Goal: Task Accomplishment & Management: Use online tool/utility

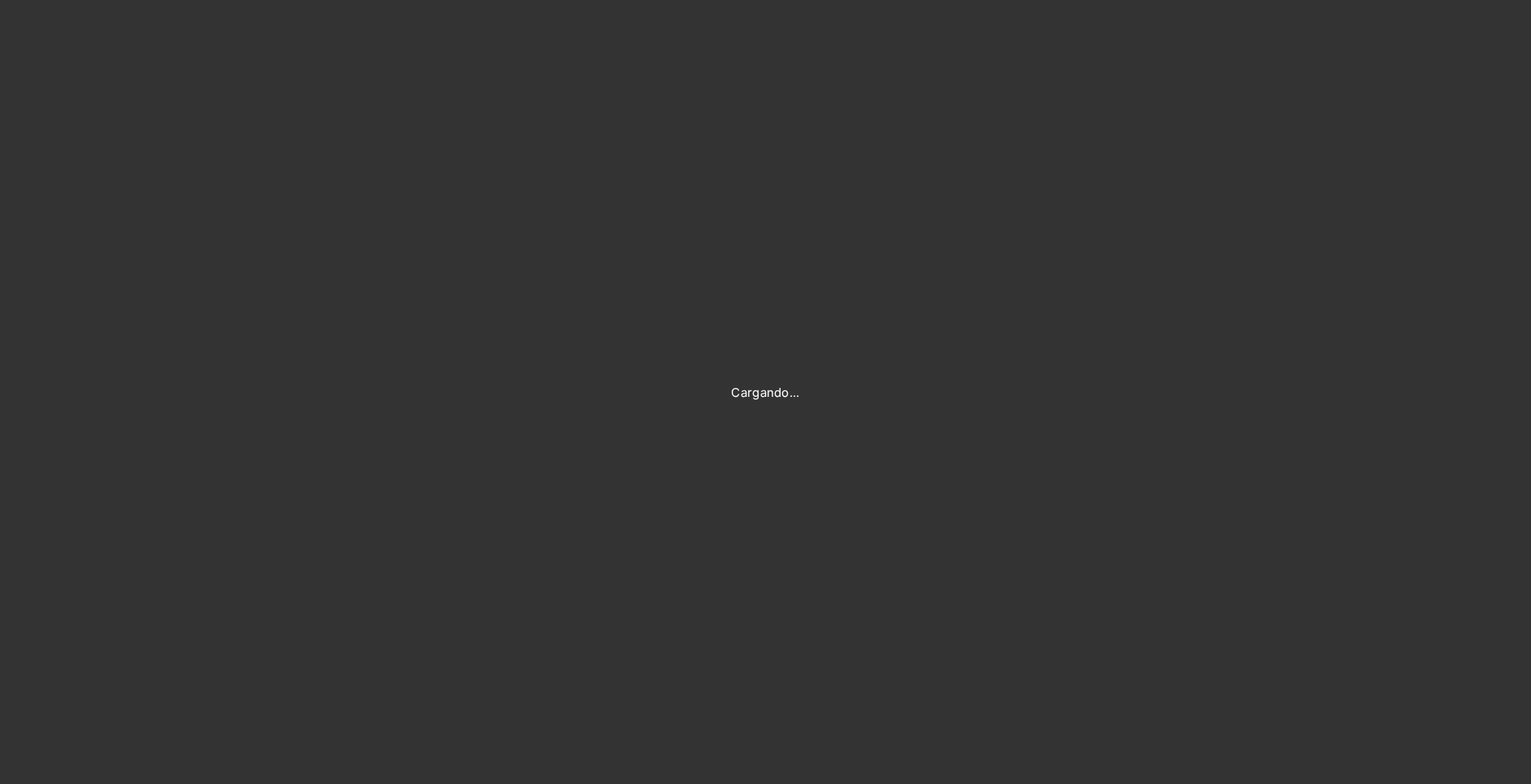
type input "[PERSON_NAME][EMAIL_ADDRESS][PERSON_NAME][DOMAIN_NAME]"
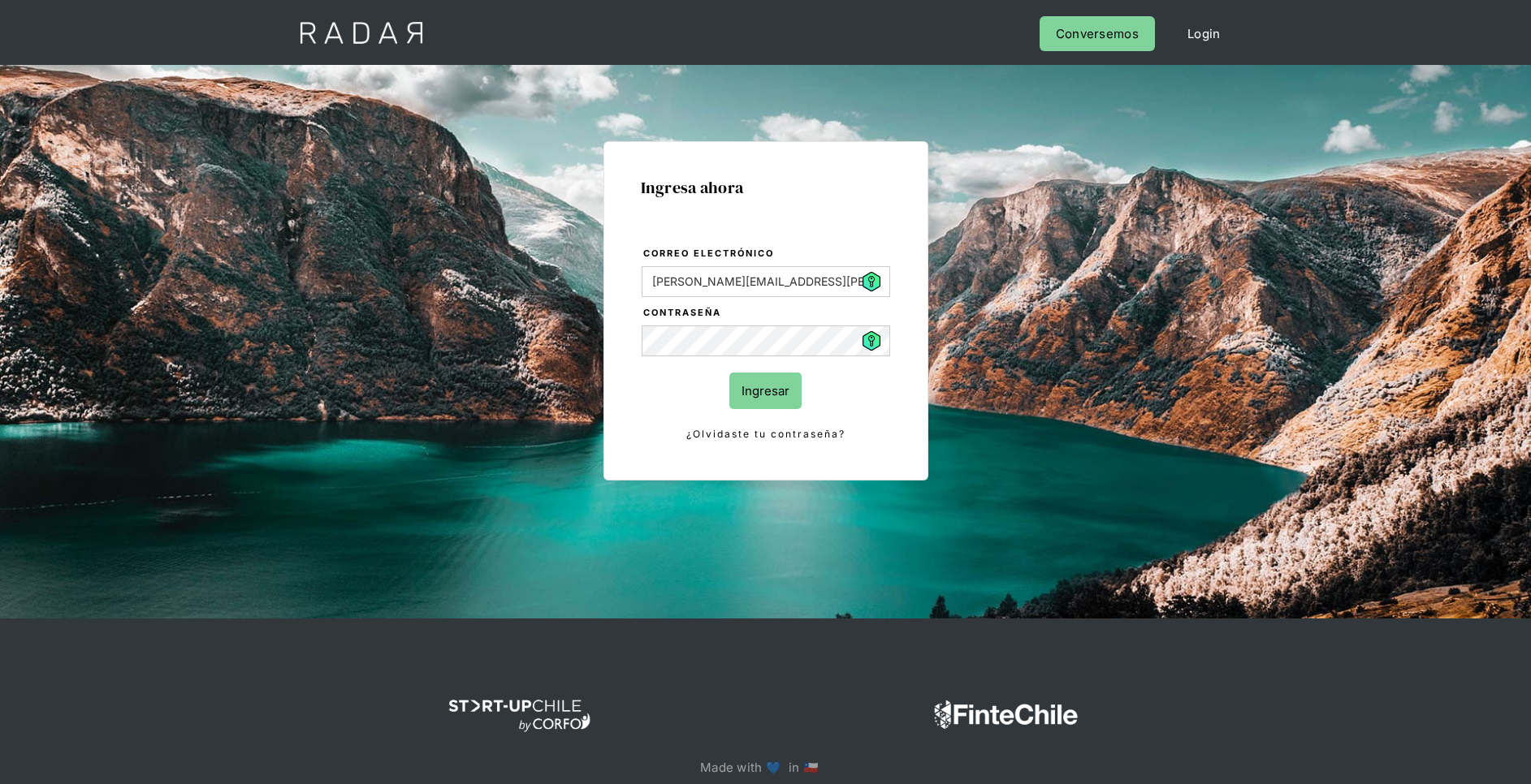
click at [761, 390] on input "Ingresar" at bounding box center [766, 391] width 73 height 36
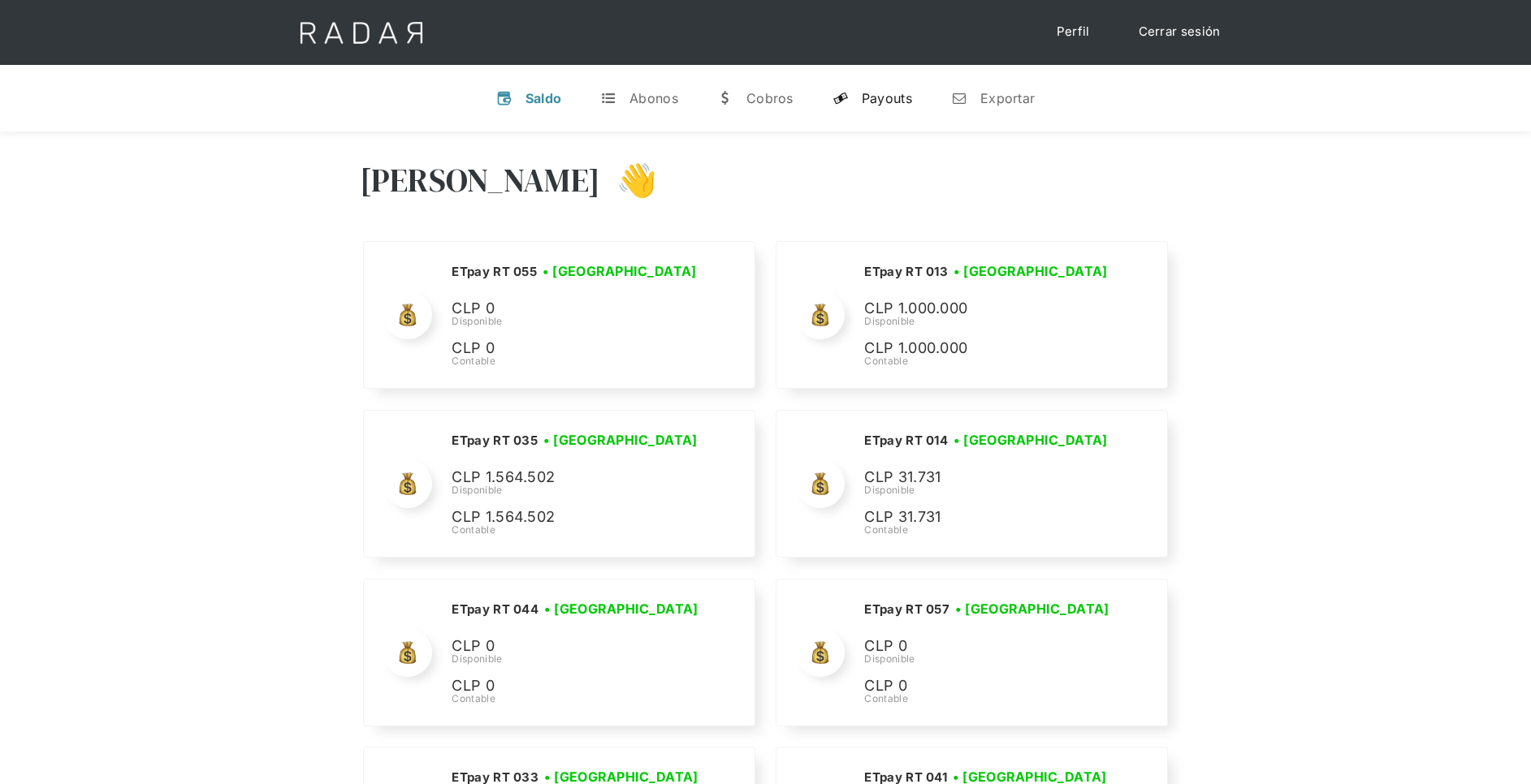
click at [870, 91] on div "Payouts" at bounding box center [887, 98] width 50 height 16
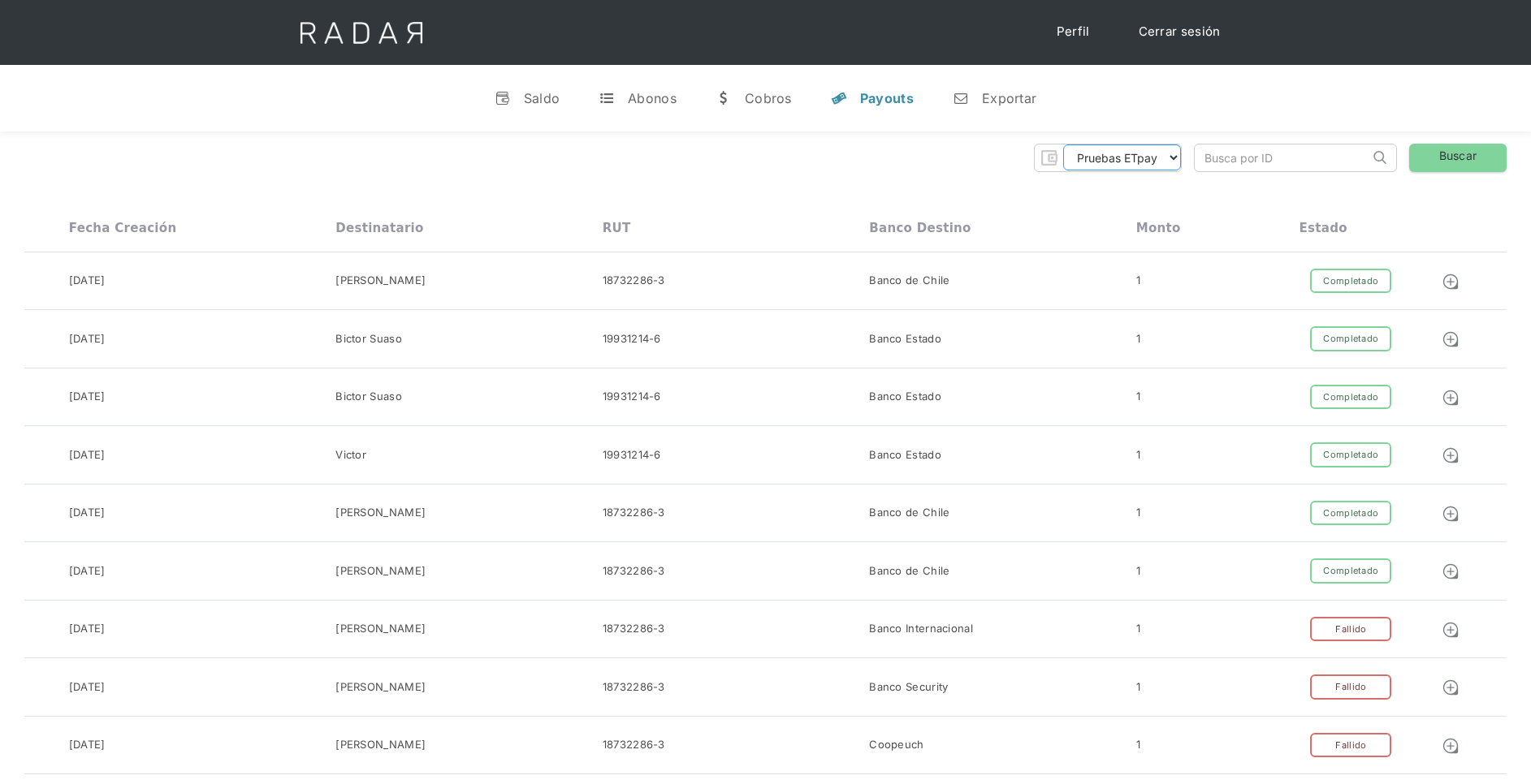
click at [1171, 151] on select "Pruebas ETpay Cuenta 1.000 Cuenta 1.001 Cuenta 1.002 Cuenta 1.003 Cuenta 1.004 …" at bounding box center [1122, 157] width 117 height 26
select select "etpay-cuenta-1001"
click at [1063, 144] on select "Pruebas ETpay Cuenta 1.000 Cuenta 1.001 Cuenta 1.002 Cuenta 1.003 Cuenta 1.004 …" at bounding box center [1122, 157] width 117 height 26
click at [1155, 157] on select "Pruebas ETpay Cuenta 1.000 Cuenta 1.001 Cuenta 1.002 Cuenta 1.003 Cuenta 1.004 …" at bounding box center [1122, 157] width 117 height 26
click at [1063, 144] on select "Pruebas ETpay Cuenta 1.000 Cuenta 1.001 Cuenta 1.002 Cuenta 1.003 Cuenta 1.004 …" at bounding box center [1122, 157] width 117 height 26
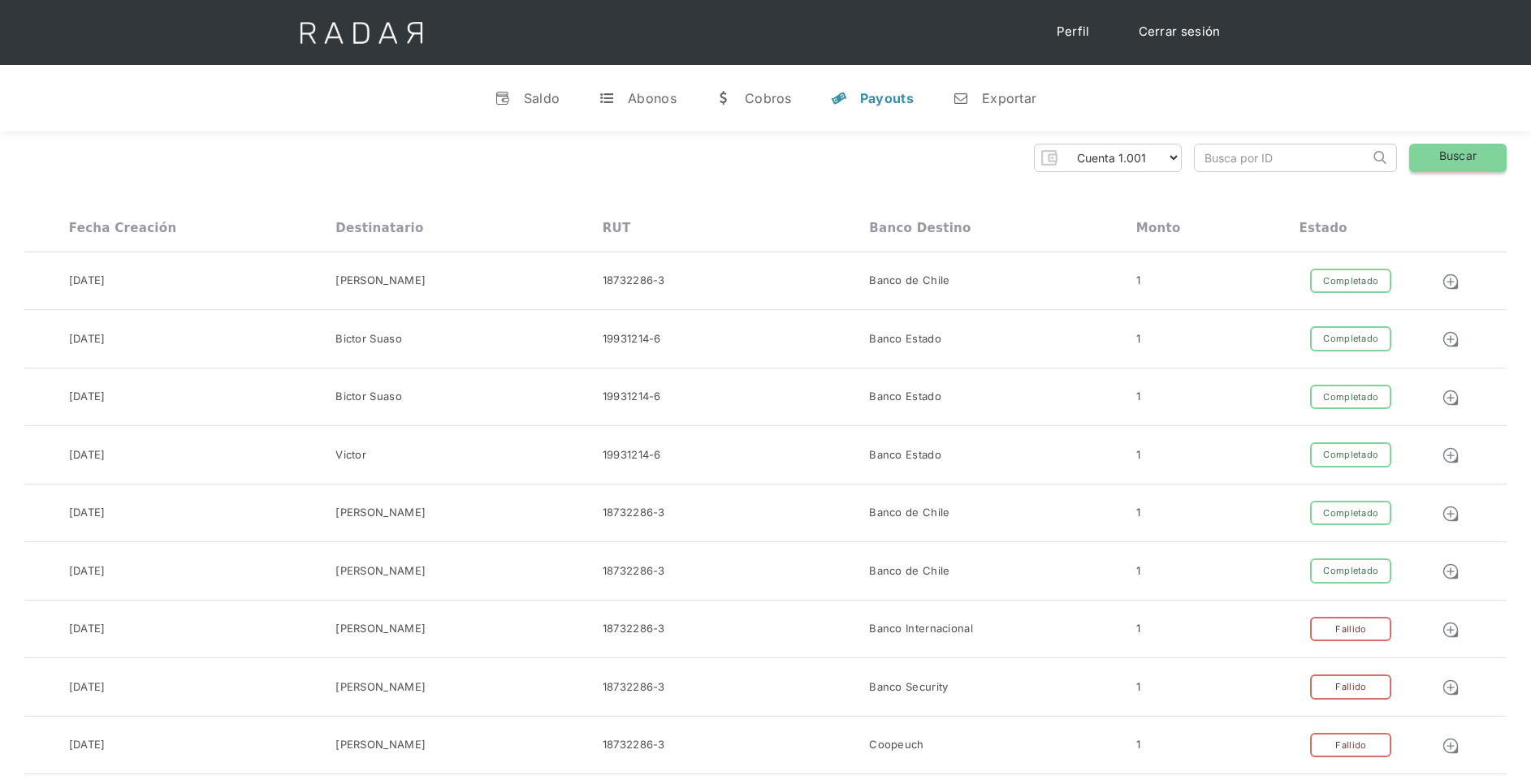
click at [1456, 161] on link "Buscar" at bounding box center [1458, 157] width 98 height 28
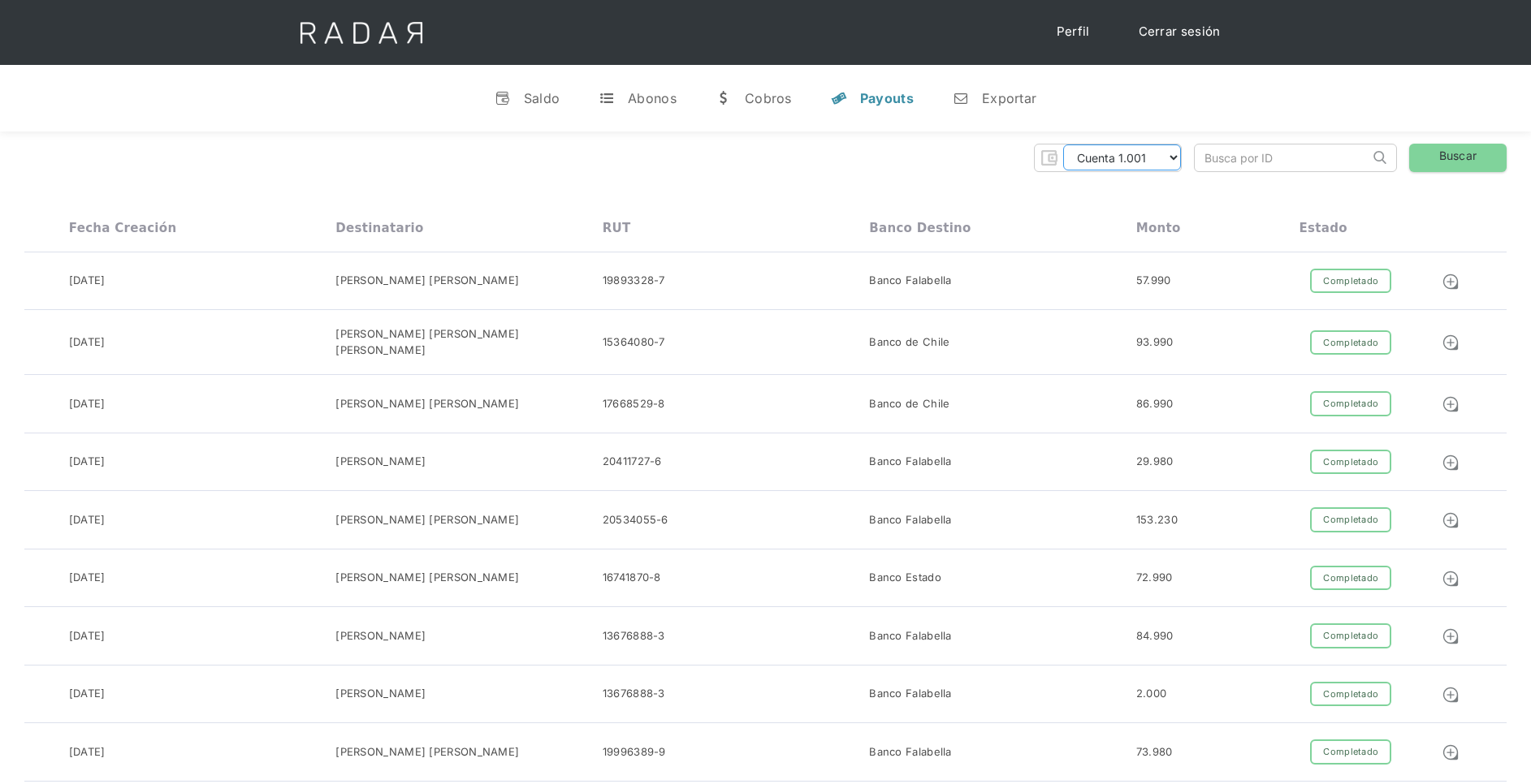
click at [1177, 157] on select "Pruebas ETpay Cuenta 1.000 Cuenta 1.001 Cuenta 1.002 Cuenta 1.003 Cuenta 1.004 …" at bounding box center [1122, 157] width 117 height 26
click at [1063, 144] on select "Pruebas ETpay Cuenta 1.000 Cuenta 1.001 Cuenta 1.002 Cuenta 1.003 Cuenta 1.004 …" at bounding box center [1122, 157] width 117 height 26
click at [1440, 155] on link "Buscar" at bounding box center [1458, 157] width 98 height 28
click at [1452, 281] on img at bounding box center [1450, 281] width 18 height 18
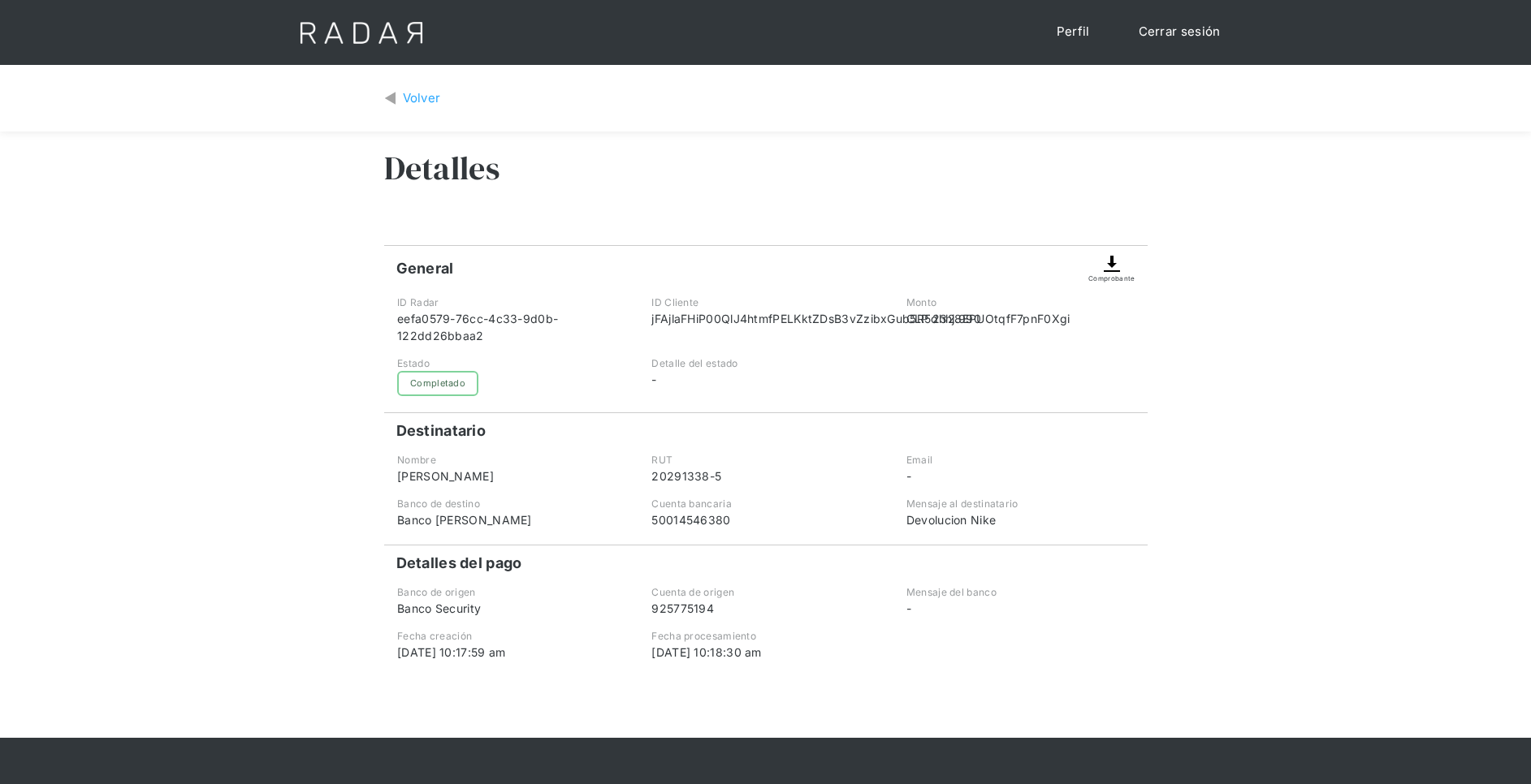
click at [1109, 266] on img at bounding box center [1111, 263] width 20 height 20
click at [414, 92] on div "Volver" at bounding box center [421, 98] width 38 height 19
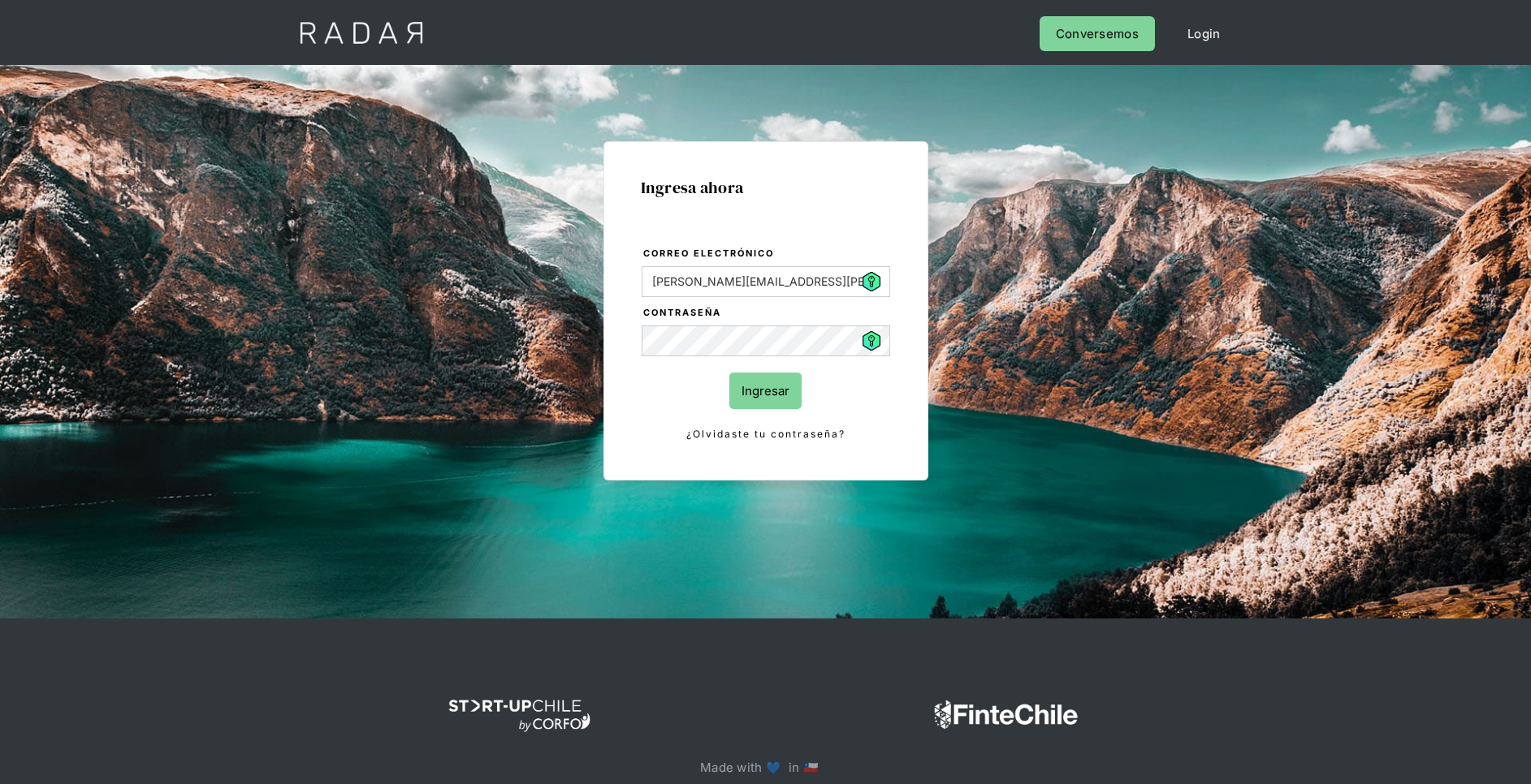
click at [756, 398] on input "Ingresar" at bounding box center [766, 391] width 73 height 36
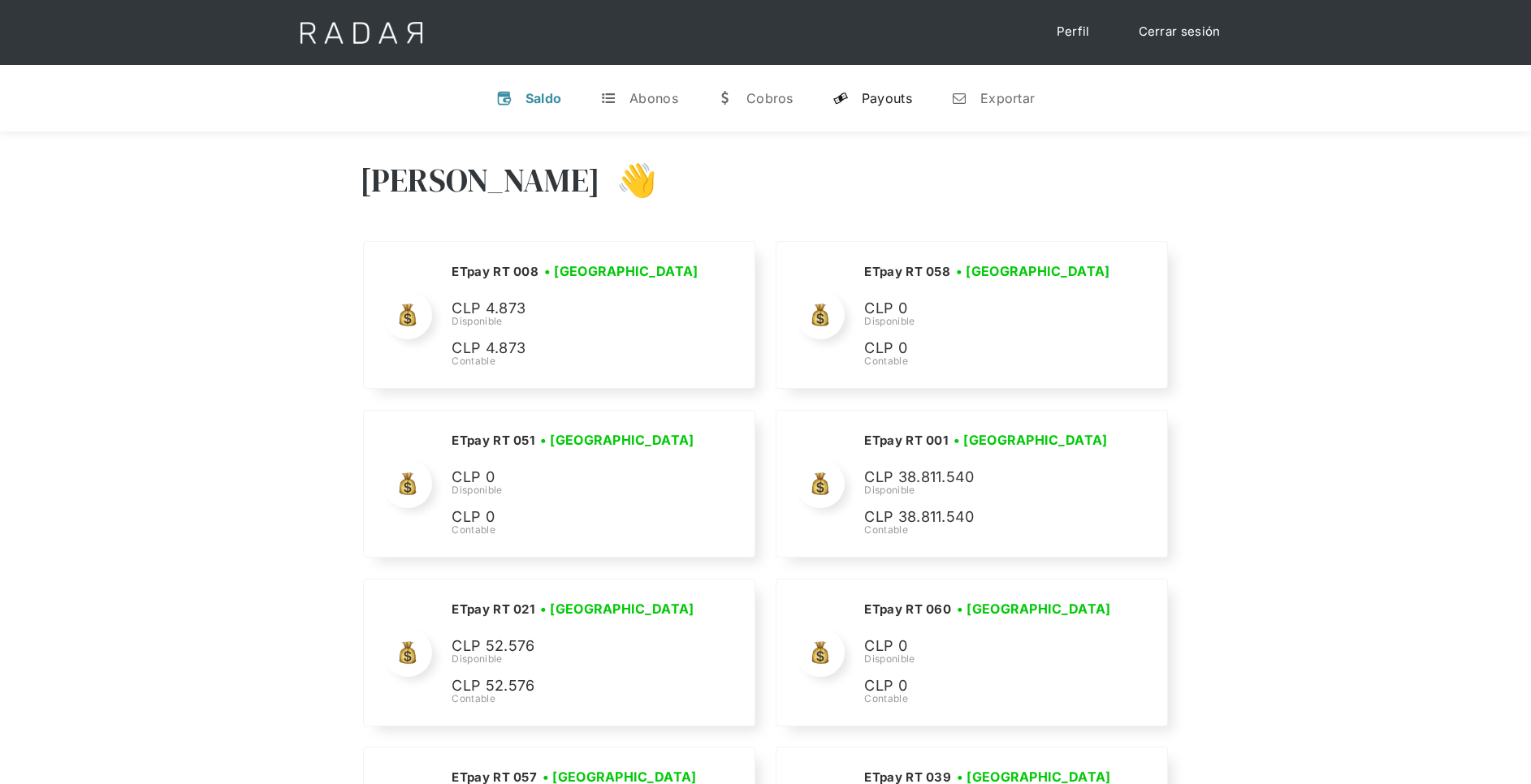
click at [884, 95] on div "Payouts" at bounding box center [887, 98] width 50 height 16
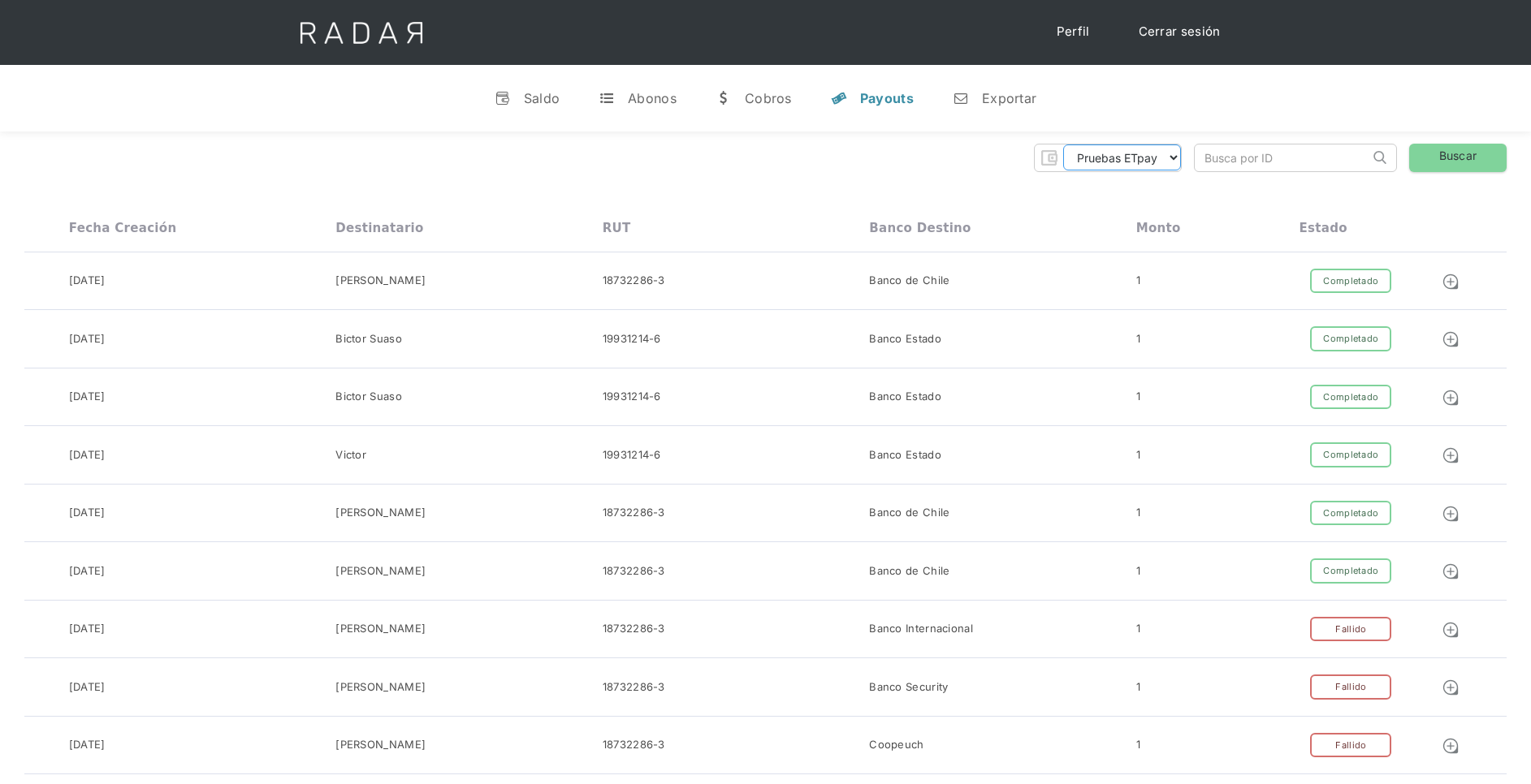
click at [1180, 156] on select "Pruebas ETpay Cuenta 1.000 Cuenta 1.001 Cuenta 1.002 Cuenta 1.003 Cuenta 1.004 …" at bounding box center [1122, 157] width 117 height 26
click at [1063, 144] on select "Pruebas ETpay Cuenta 1.000 Cuenta 1.001 Cuenta 1.002 Cuenta 1.003 Cuenta 1.004 …" at bounding box center [1122, 157] width 117 height 26
click at [1446, 161] on link "Buscar" at bounding box center [1458, 157] width 98 height 28
click at [1177, 149] on select "Pruebas ETpay Cuenta 1.000 Cuenta 1.001 Cuenta 1.002 Cuenta 1.003 Cuenta 1.004 …" at bounding box center [1122, 157] width 117 height 26
click at [1063, 144] on select "Pruebas ETpay Cuenta 1.000 Cuenta 1.001 Cuenta 1.002 Cuenta 1.003 Cuenta 1.004 …" at bounding box center [1122, 157] width 117 height 26
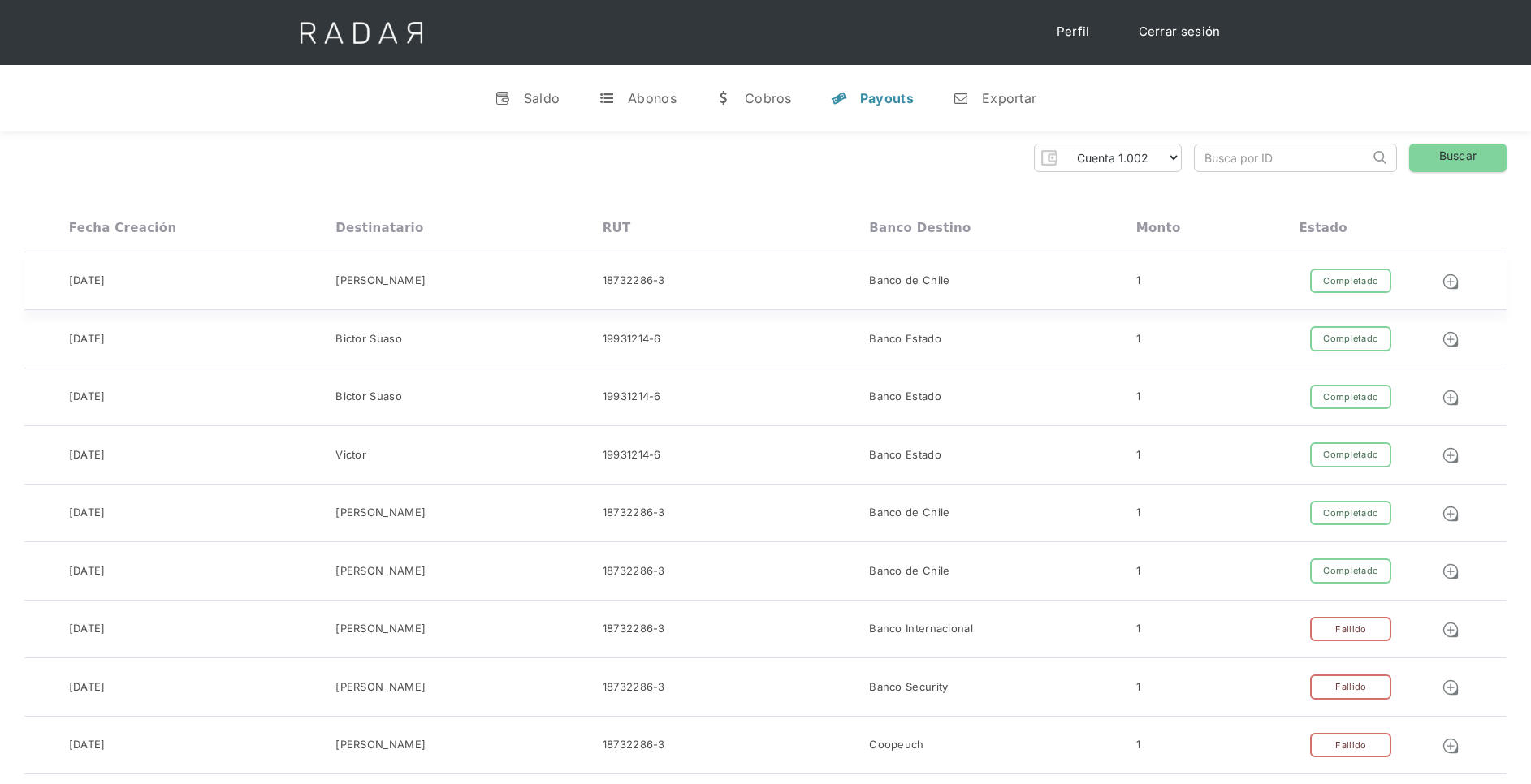
click at [1142, 269] on div "1" at bounding box center [1218, 281] width 163 height 25
drag, startPoint x: 1157, startPoint y: 162, endPoint x: 1158, endPoint y: 172, distance: 10.0
click at [1158, 161] on select "Pruebas ETpay Cuenta 1.000 Cuenta 1.001 Cuenta 1.002 Cuenta 1.003 Cuenta 1.004 …" at bounding box center [1122, 157] width 117 height 26
click at [1175, 149] on select "Pruebas ETpay Cuenta 1.000 Cuenta 1.001 Cuenta 1.002 Cuenta 1.003 Cuenta 1.004 …" at bounding box center [1122, 157] width 117 height 26
select select "etpay-cuenta-1001"
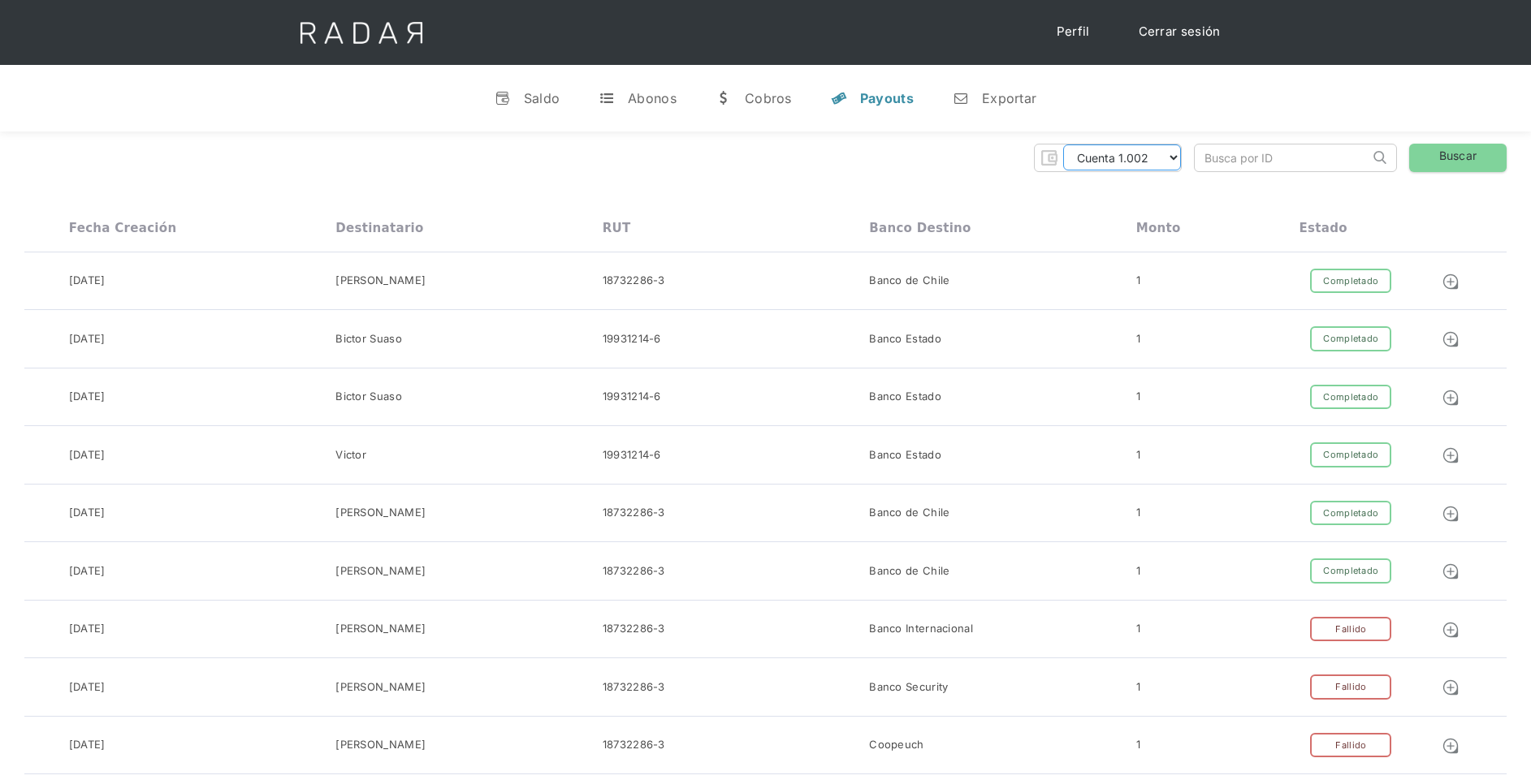
click at [1063, 144] on select "Pruebas ETpay Cuenta 1.000 Cuenta 1.001 Cuenta 1.002 Cuenta 1.003 Cuenta 1.004 …" at bounding box center [1122, 157] width 117 height 26
click at [1446, 167] on link "Buscar" at bounding box center [1458, 157] width 98 height 28
click at [1423, 161] on link "Buscar" at bounding box center [1458, 157] width 98 height 28
click at [1142, 169] on select "Pruebas ETpay Cuenta 1.000 Cuenta 1.001 Cuenta 1.002 Cuenta 1.003 Cuenta 1.004 …" at bounding box center [1122, 157] width 117 height 26
click at [1063, 144] on select "Pruebas ETpay Cuenta 1.000 Cuenta 1.001 Cuenta 1.002 Cuenta 1.003 Cuenta 1.004 …" at bounding box center [1122, 157] width 117 height 26
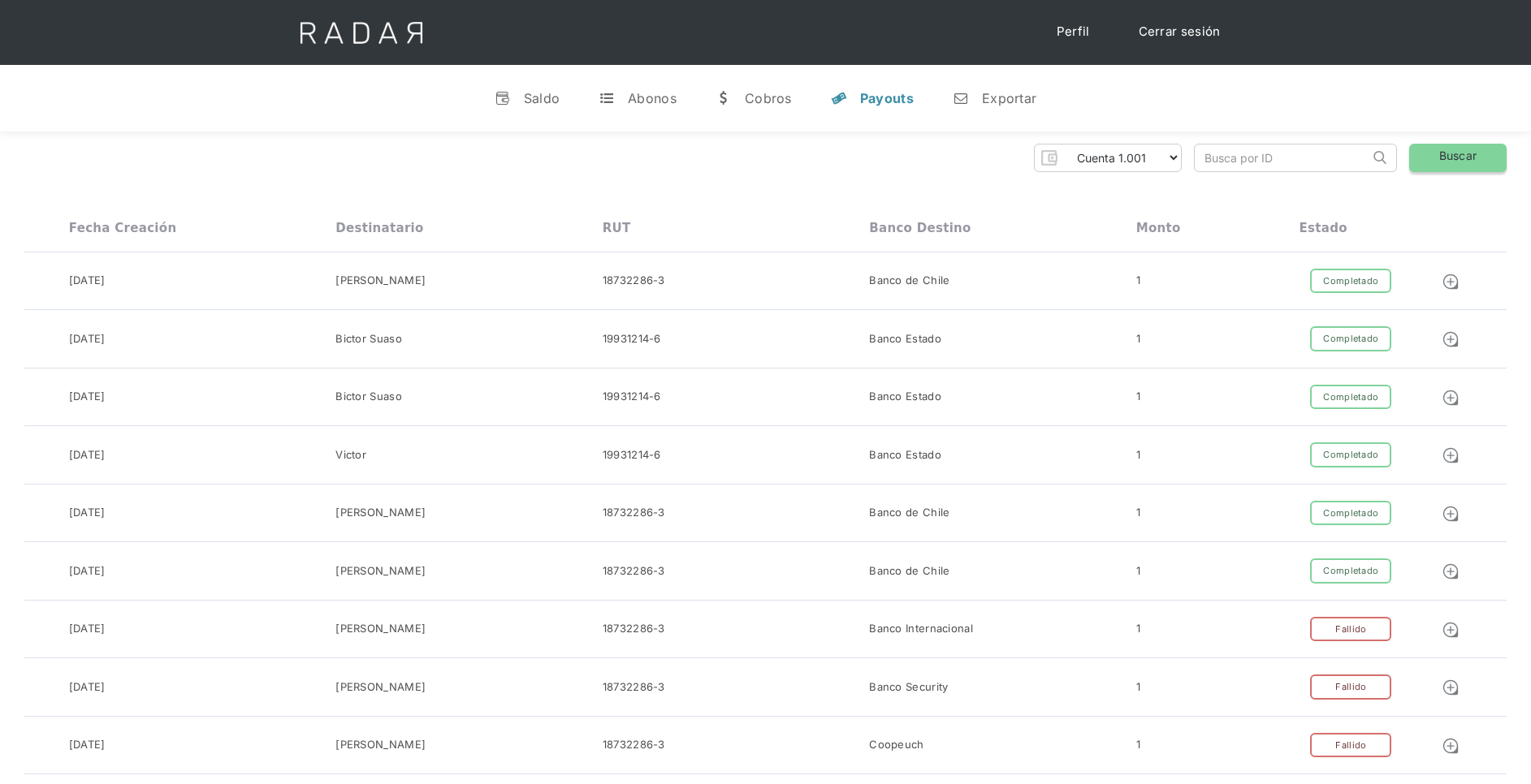
click at [1466, 159] on link "Buscar" at bounding box center [1458, 157] width 98 height 28
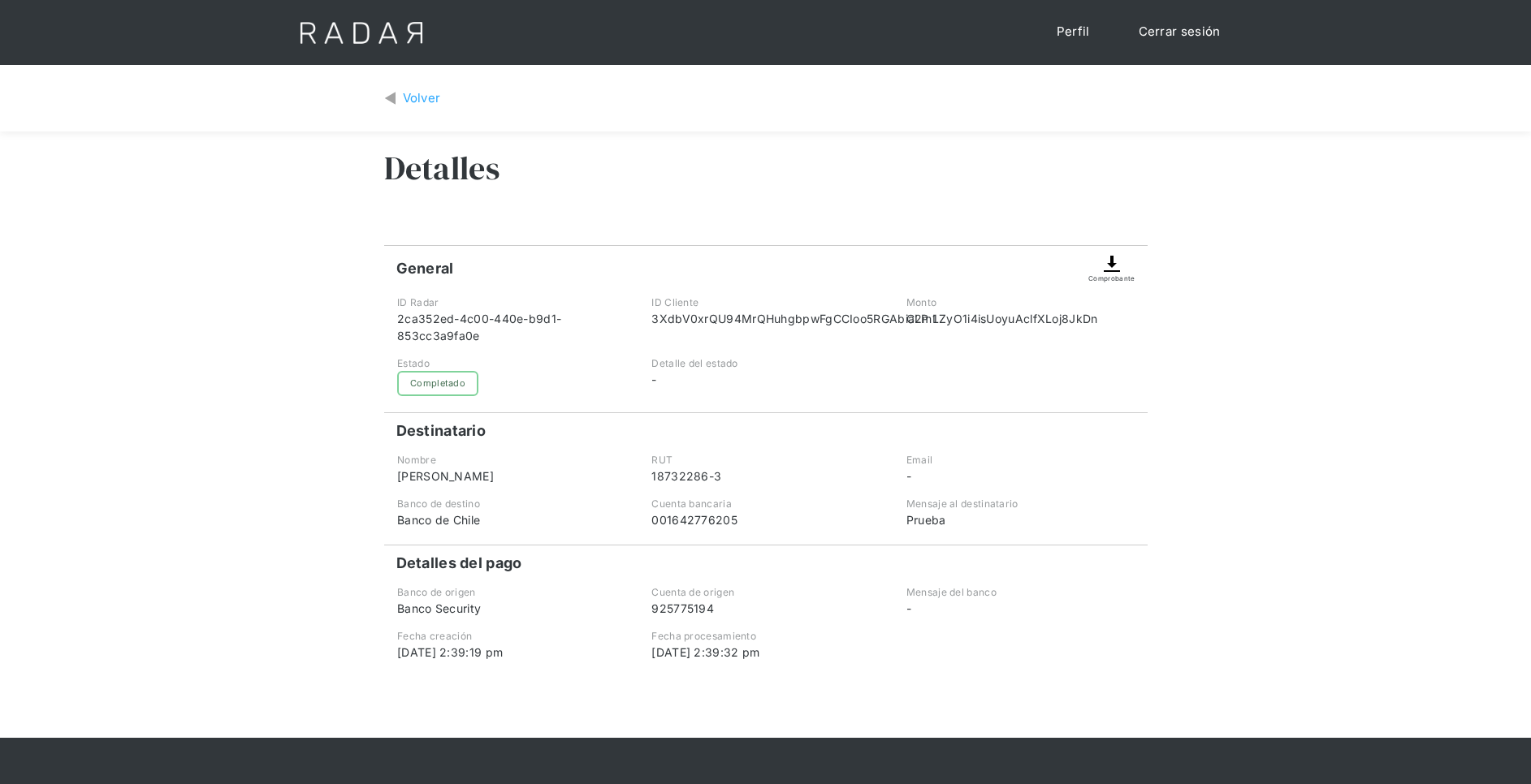
click at [427, 102] on div "Volver" at bounding box center [421, 98] width 38 height 19
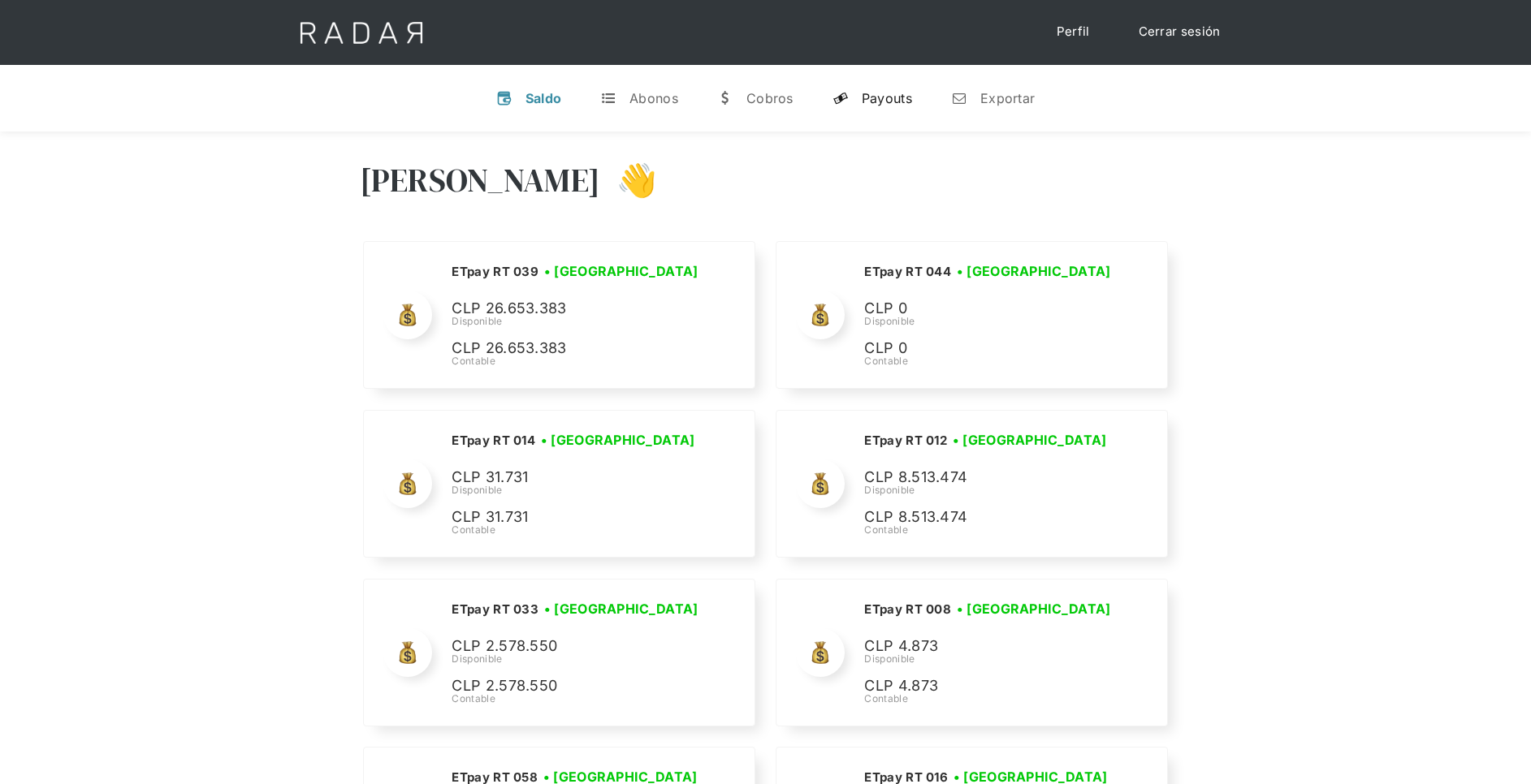
click at [918, 92] on link "y Payouts" at bounding box center [872, 98] width 105 height 42
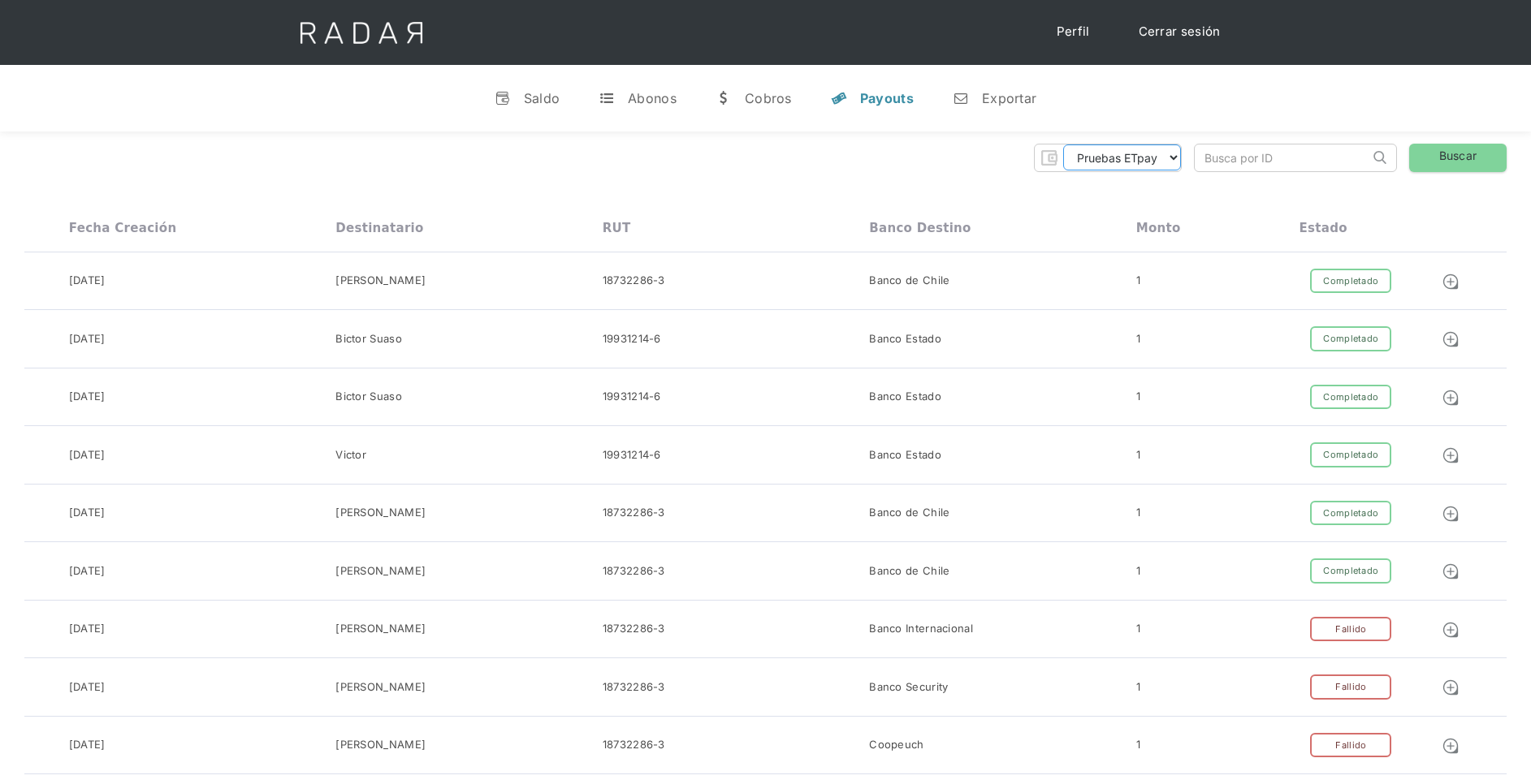
click at [1155, 144] on select "Pruebas ETpay Cuenta 1.000 Cuenta 1.001 Cuenta 1.002 Cuenta 1.003 Cuenta 1.004 …" at bounding box center [1122, 157] width 117 height 26
select select "etpay-cuenta-1001"
click at [1063, 144] on select "Pruebas ETpay Cuenta 1.000 Cuenta 1.001 Cuenta 1.002 Cuenta 1.003 Cuenta 1.004 …" at bounding box center [1122, 157] width 117 height 26
click at [1435, 163] on link "Buscar" at bounding box center [1458, 157] width 98 height 28
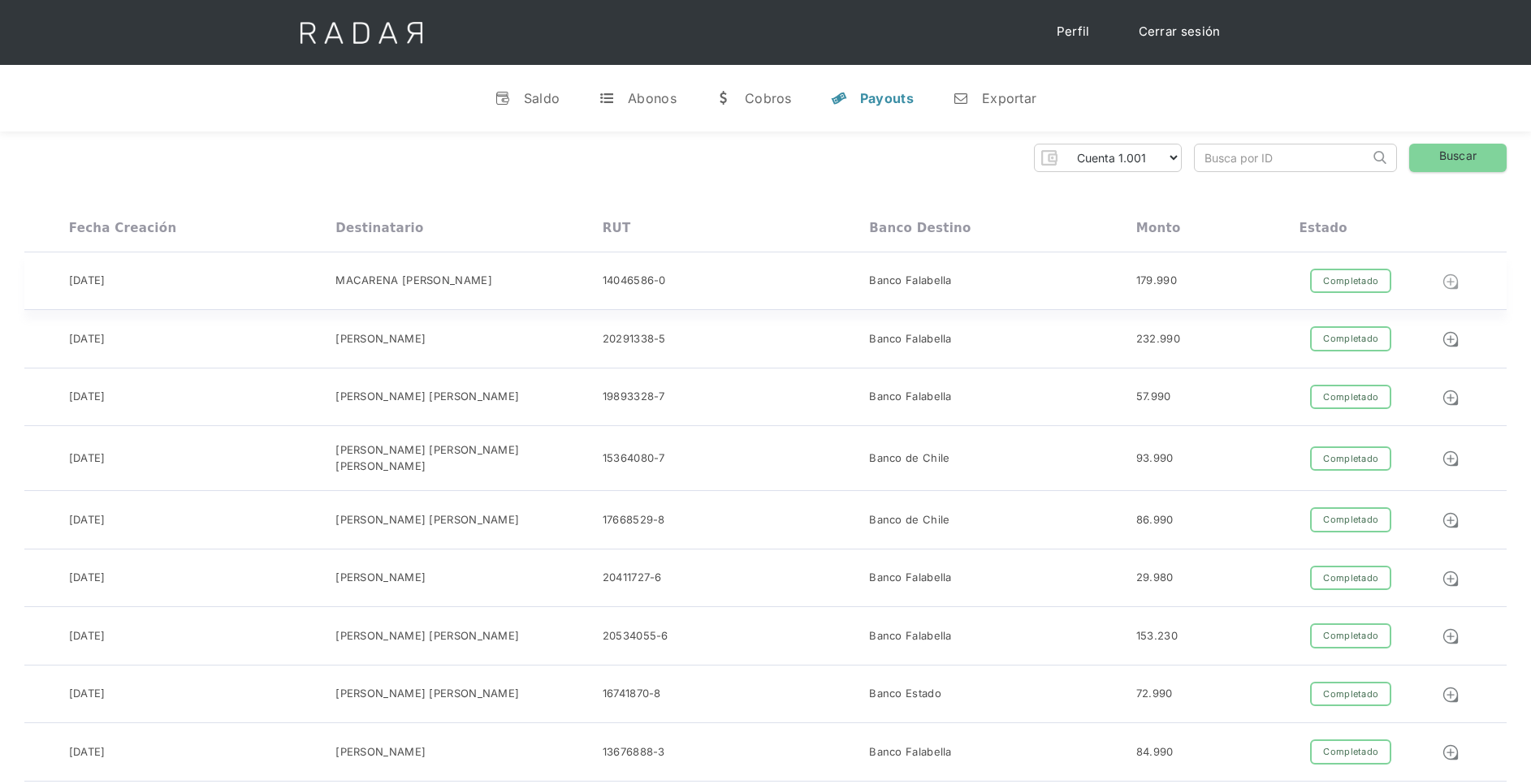
click at [1452, 283] on img at bounding box center [1450, 281] width 18 height 18
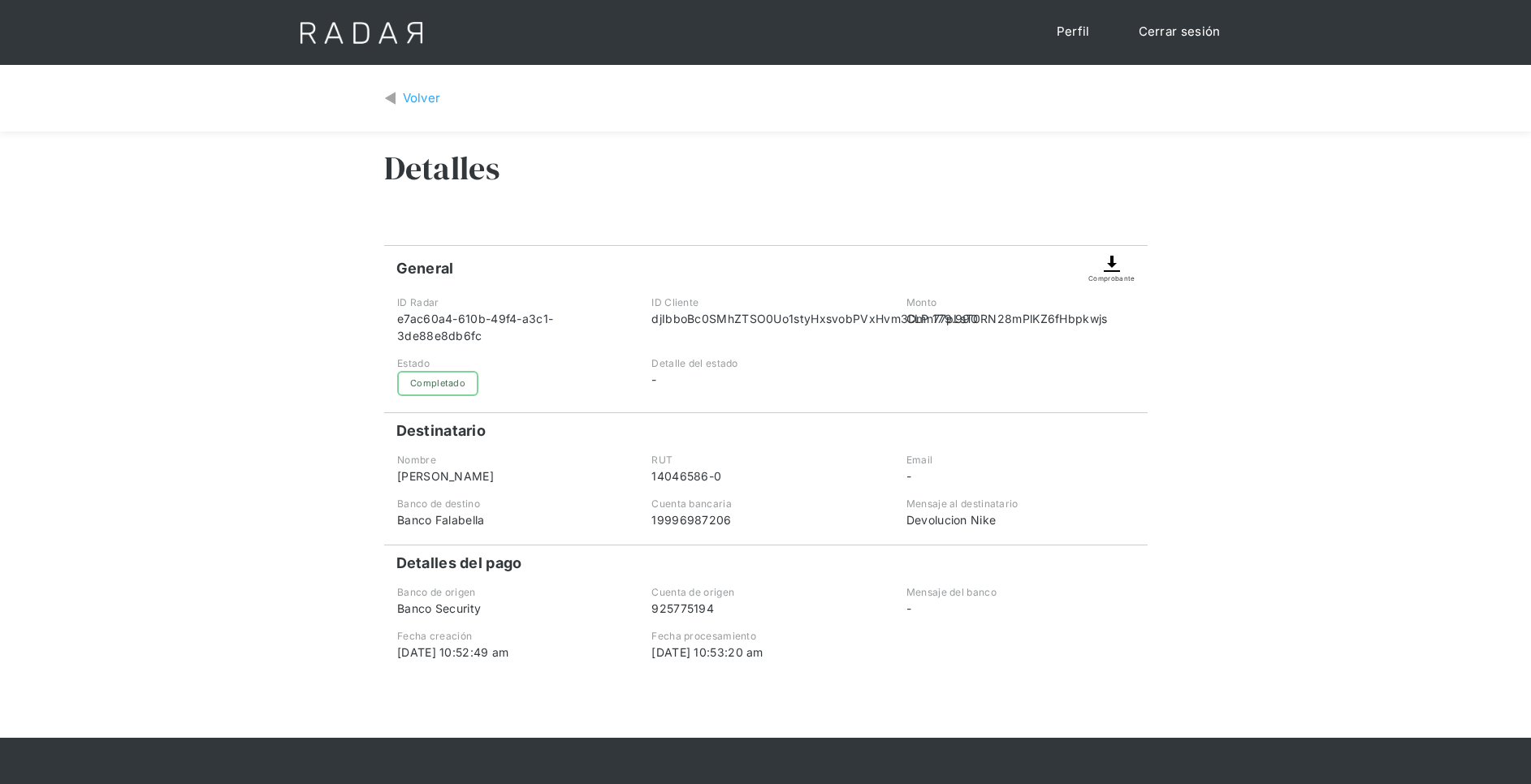
click at [1110, 266] on img at bounding box center [1111, 263] width 20 height 20
